Goal: Task Accomplishment & Management: Complete application form

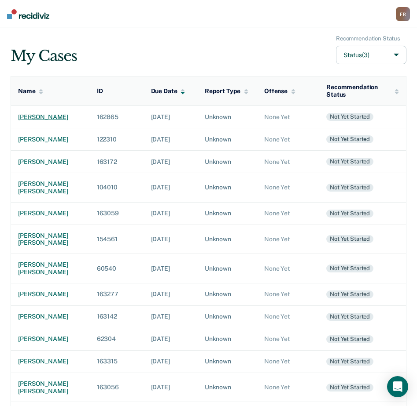
click at [30, 120] on div "[PERSON_NAME]" at bounding box center [50, 116] width 65 height 7
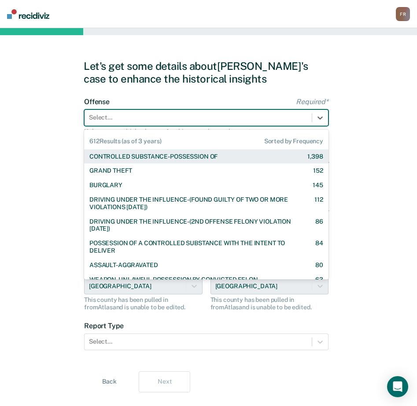
click at [136, 118] on div at bounding box center [198, 117] width 218 height 9
click at [140, 154] on div "CONTROLLED SUBSTANCE-POSSESSION OF" at bounding box center [153, 156] width 128 height 7
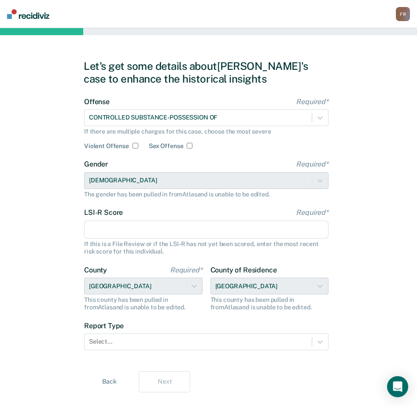
click at [129, 226] on input "LSI-R Score Required*" at bounding box center [206, 230] width 244 height 18
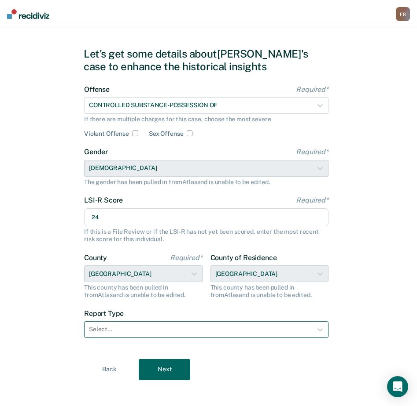
scroll to position [18, 0]
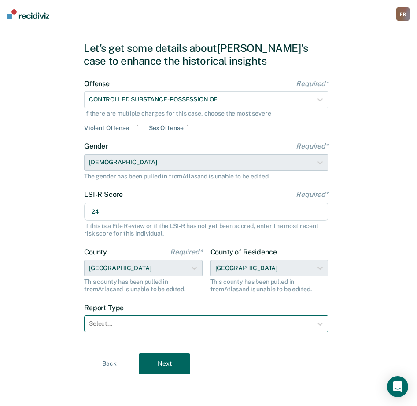
type input "24"
click at [154, 323] on div at bounding box center [198, 323] width 218 height 9
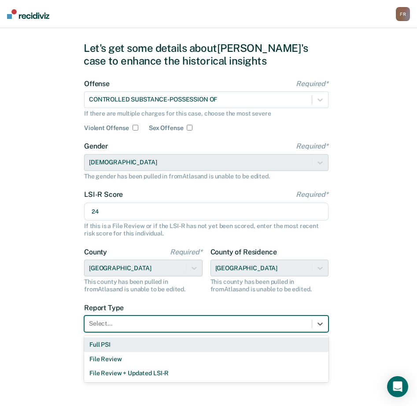
click at [116, 345] on div "Full PSI" at bounding box center [206, 345] width 244 height 15
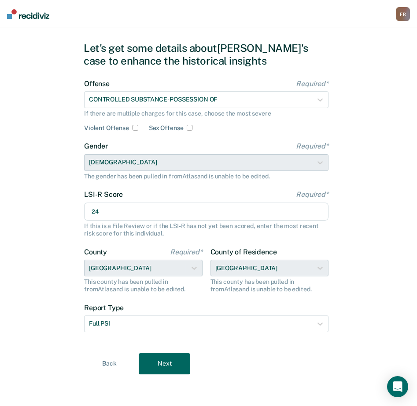
click at [162, 362] on button "Next" at bounding box center [164, 364] width 51 height 21
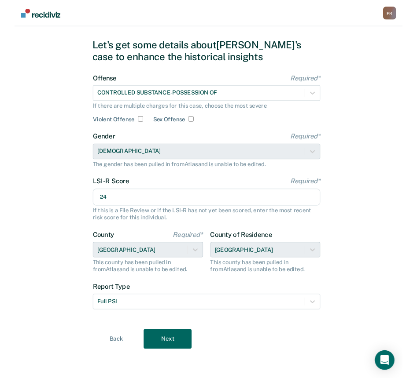
scroll to position [0, 0]
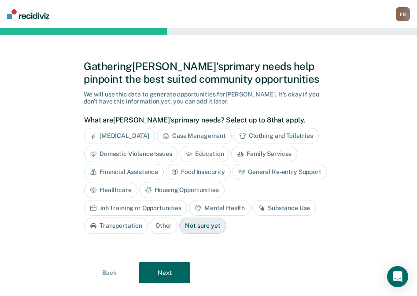
click at [143, 174] on div "Financial Assistance" at bounding box center [124, 172] width 80 height 16
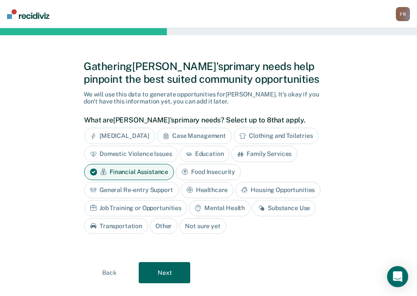
click at [203, 194] on div "Healthcare" at bounding box center [206, 190] width 53 height 16
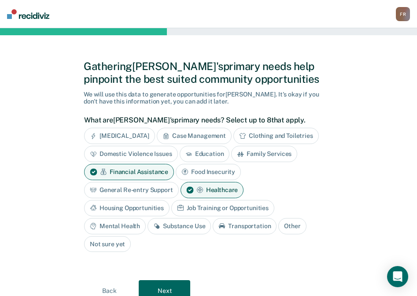
click at [145, 209] on div "Housing Opportunities" at bounding box center [126, 208] width 85 height 16
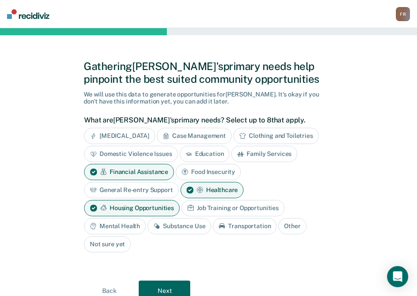
click at [174, 227] on div "Substance Use" at bounding box center [178, 226] width 63 height 16
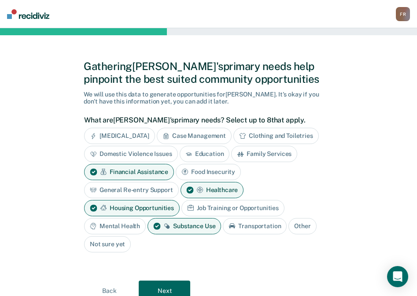
click at [176, 284] on button "Next" at bounding box center [164, 290] width 51 height 21
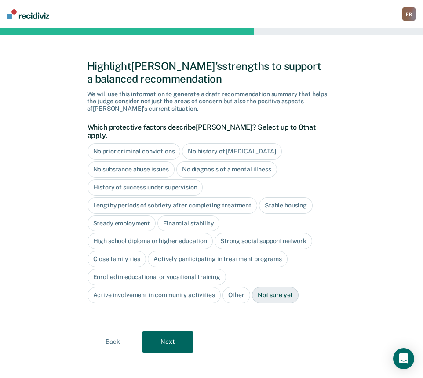
click at [211, 161] on div "No diagnosis of a mental illness" at bounding box center [226, 169] width 101 height 16
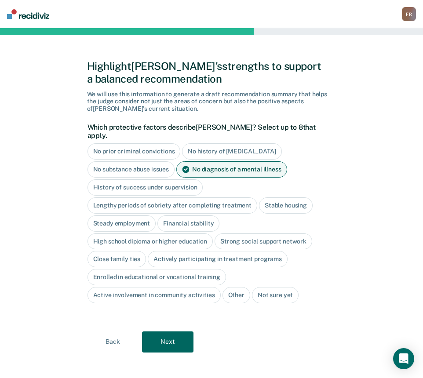
click at [118, 216] on div "Steady employment" at bounding box center [122, 224] width 69 height 16
click at [117, 216] on div "Steady employment" at bounding box center [127, 224] width 79 height 16
click at [113, 235] on div "High school diploma or higher education" at bounding box center [151, 242] width 126 height 16
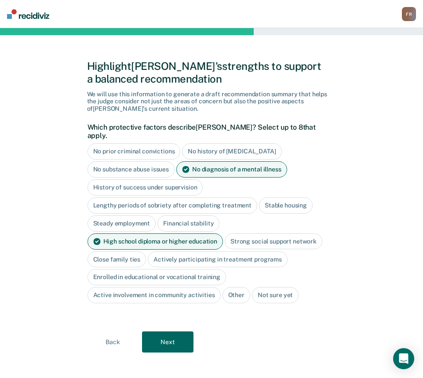
click at [105, 252] on div "Close family ties" at bounding box center [117, 260] width 59 height 16
click at [159, 332] on button "Next" at bounding box center [167, 342] width 51 height 21
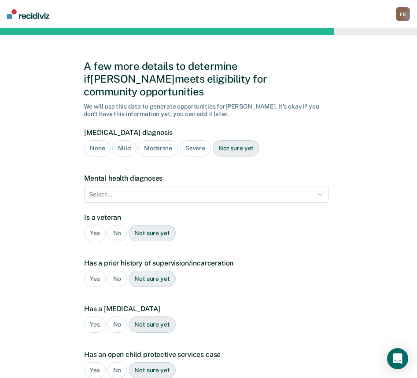
click at [118, 140] on div "Mild" at bounding box center [124, 148] width 24 height 16
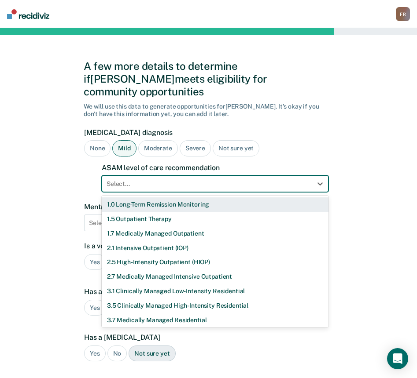
click at [140, 179] on div at bounding box center [206, 183] width 201 height 9
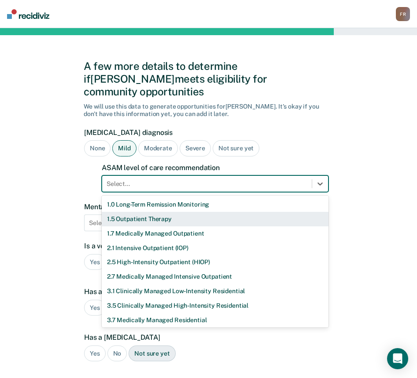
click at [143, 212] on div "1.5 Outpatient Therapy" at bounding box center [215, 219] width 227 height 15
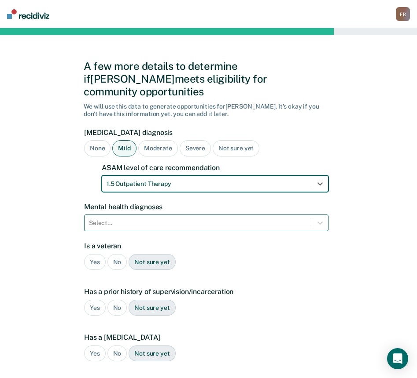
click at [131, 219] on div at bounding box center [198, 223] width 218 height 9
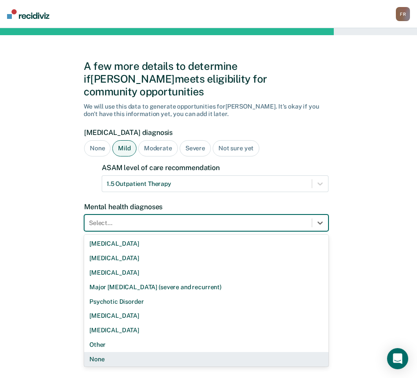
click at [102, 352] on div "None" at bounding box center [206, 359] width 244 height 15
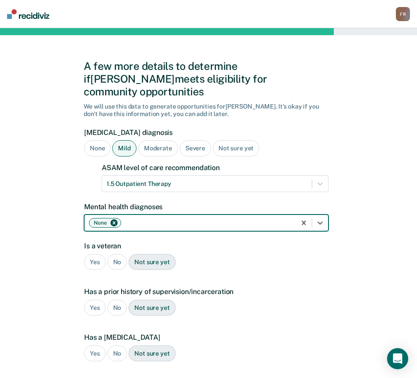
click at [114, 254] on div "No" at bounding box center [117, 262] width 20 height 16
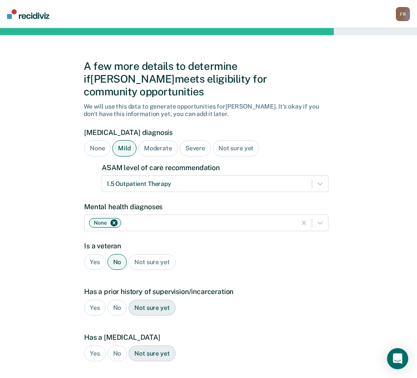
click at [119, 300] on div "No" at bounding box center [117, 308] width 20 height 16
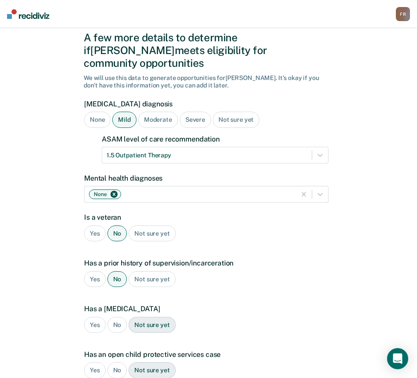
scroll to position [44, 0]
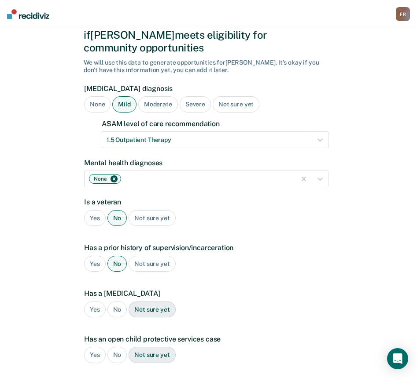
click at [119, 302] on div "No" at bounding box center [117, 310] width 20 height 16
click at [115, 347] on div "No" at bounding box center [117, 355] width 20 height 16
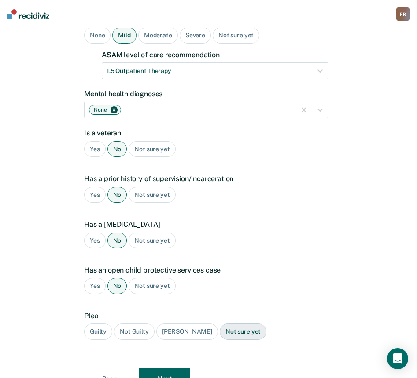
scroll to position [132, 0]
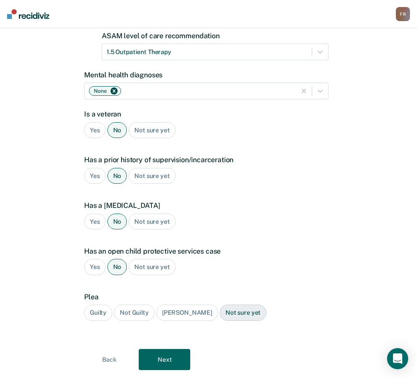
click at [98, 305] on div "Guilty" at bounding box center [98, 313] width 28 height 16
click at [160, 349] on button "Next" at bounding box center [164, 359] width 51 height 21
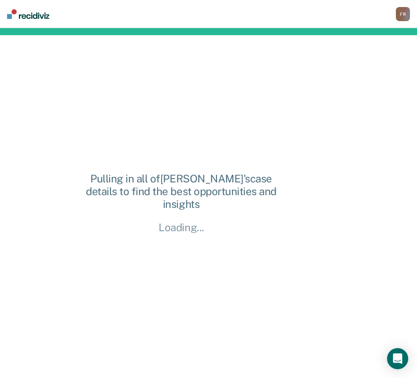
scroll to position [0, 0]
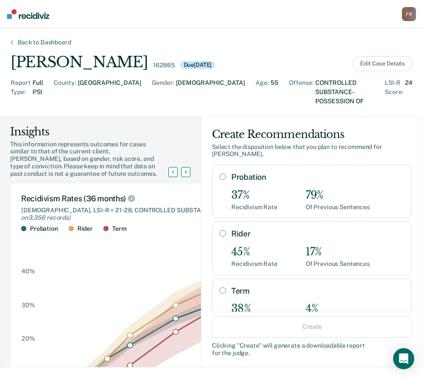
click at [219, 173] on input "Probation" at bounding box center [222, 176] width 7 height 7
radio input "true"
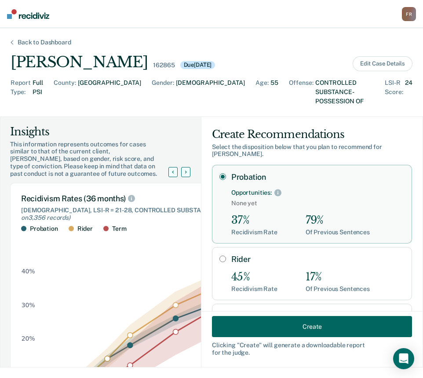
click at [294, 331] on button "Create" at bounding box center [312, 326] width 200 height 21
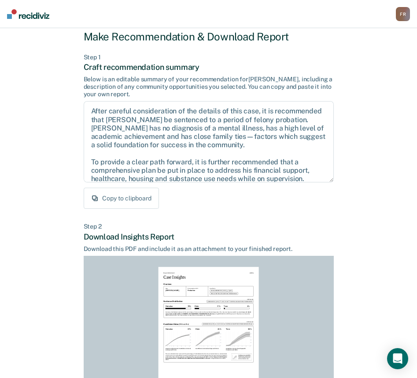
scroll to position [88, 0]
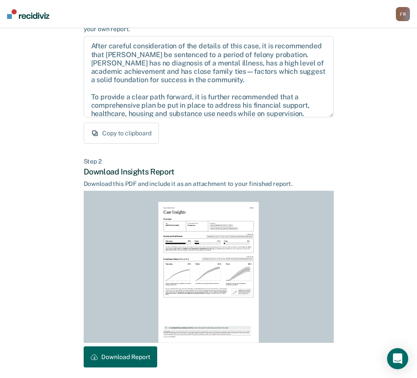
click at [138, 359] on button "Download Report" at bounding box center [120, 357] width 73 height 21
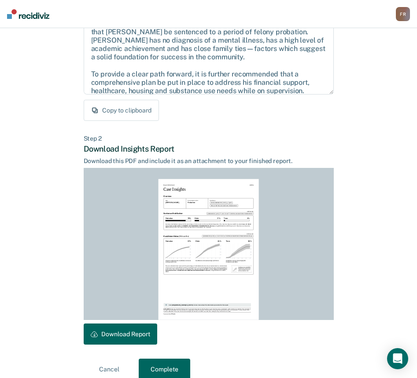
scroll to position [123, 0]
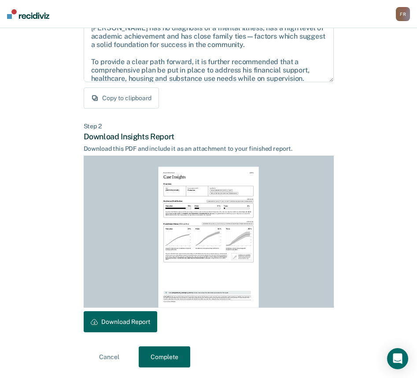
click at [163, 366] on button "Complete" at bounding box center [164, 357] width 51 height 21
click at [162, 361] on button "Complete" at bounding box center [164, 357] width 51 height 21
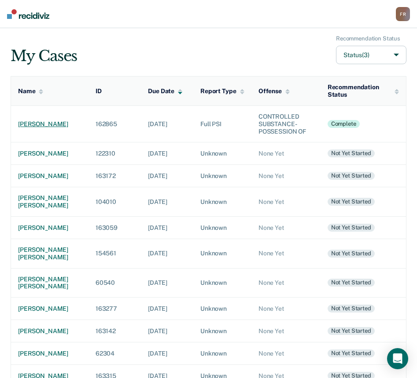
click at [21, 124] on div "[PERSON_NAME]" at bounding box center [49, 124] width 63 height 7
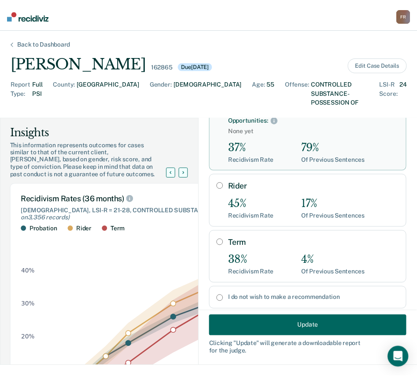
scroll to position [78, 0]
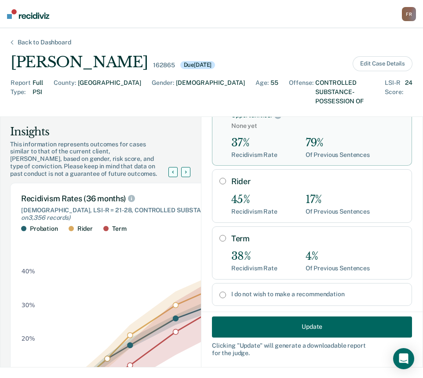
click at [298, 326] on button "Update" at bounding box center [312, 326] width 200 height 21
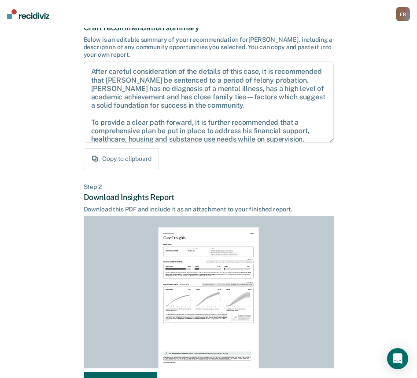
scroll to position [123, 0]
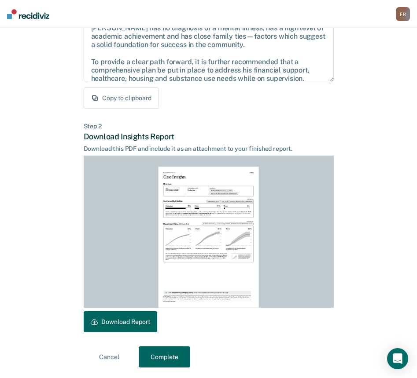
click at [128, 317] on button "Download Report" at bounding box center [120, 321] width 73 height 21
drag, startPoint x: 170, startPoint y: 355, endPoint x: 268, endPoint y: 252, distance: 142.5
click at [170, 353] on button "Complete" at bounding box center [164, 357] width 51 height 21
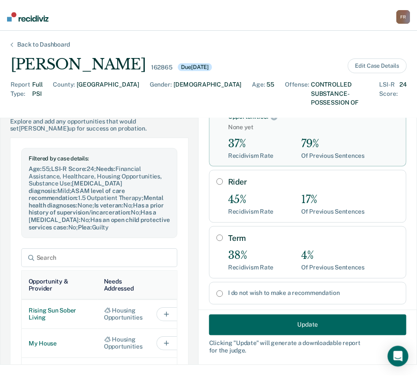
scroll to position [396, 0]
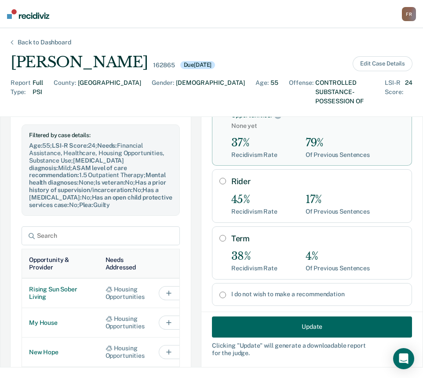
click at [411, 14] on div "F R" at bounding box center [409, 14] width 14 height 14
click at [37, 40] on div "Back to Dashboard" at bounding box center [44, 42] width 75 height 7
